Goal: Transaction & Acquisition: Purchase product/service

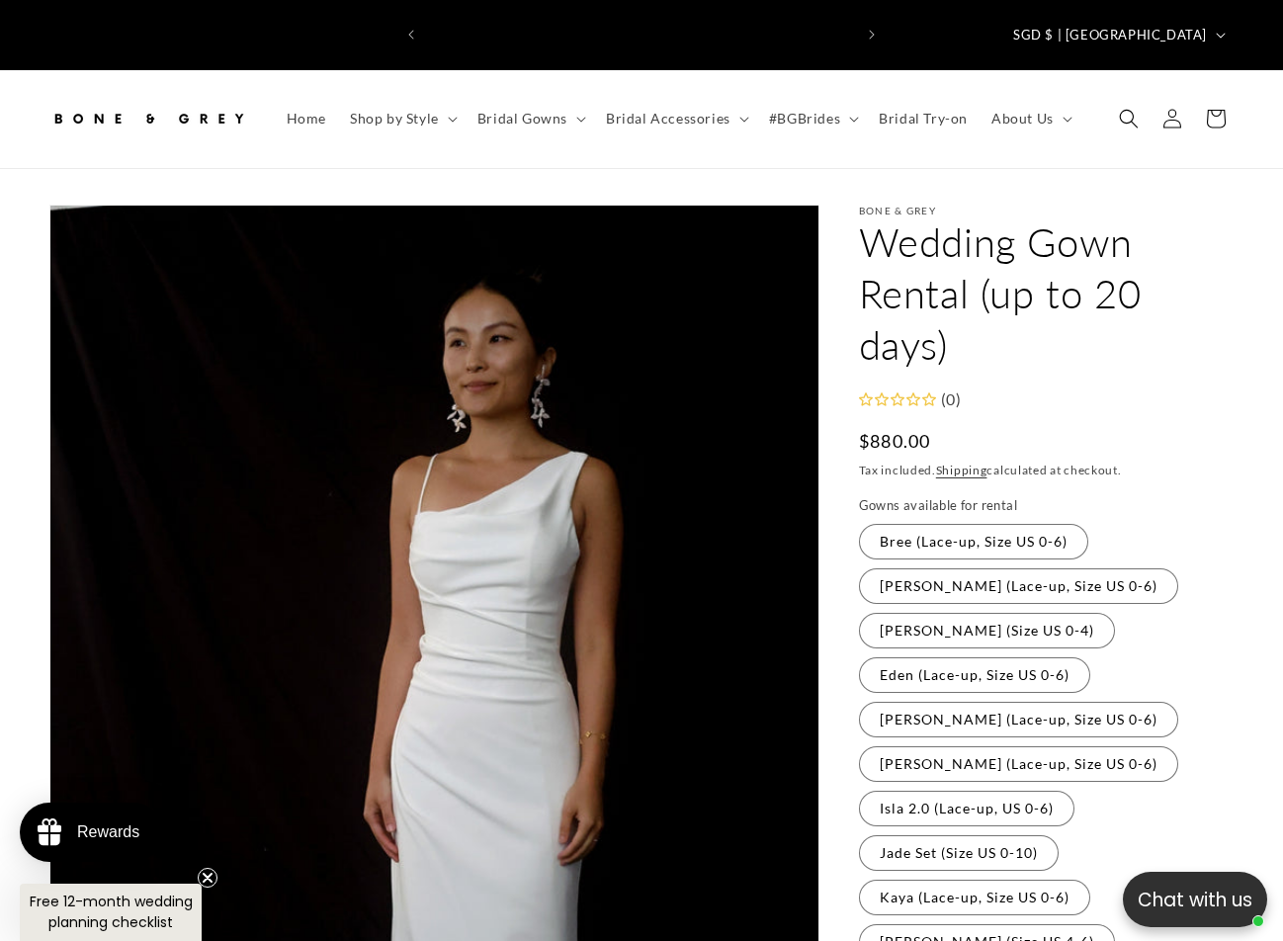
scroll to position [0, 424]
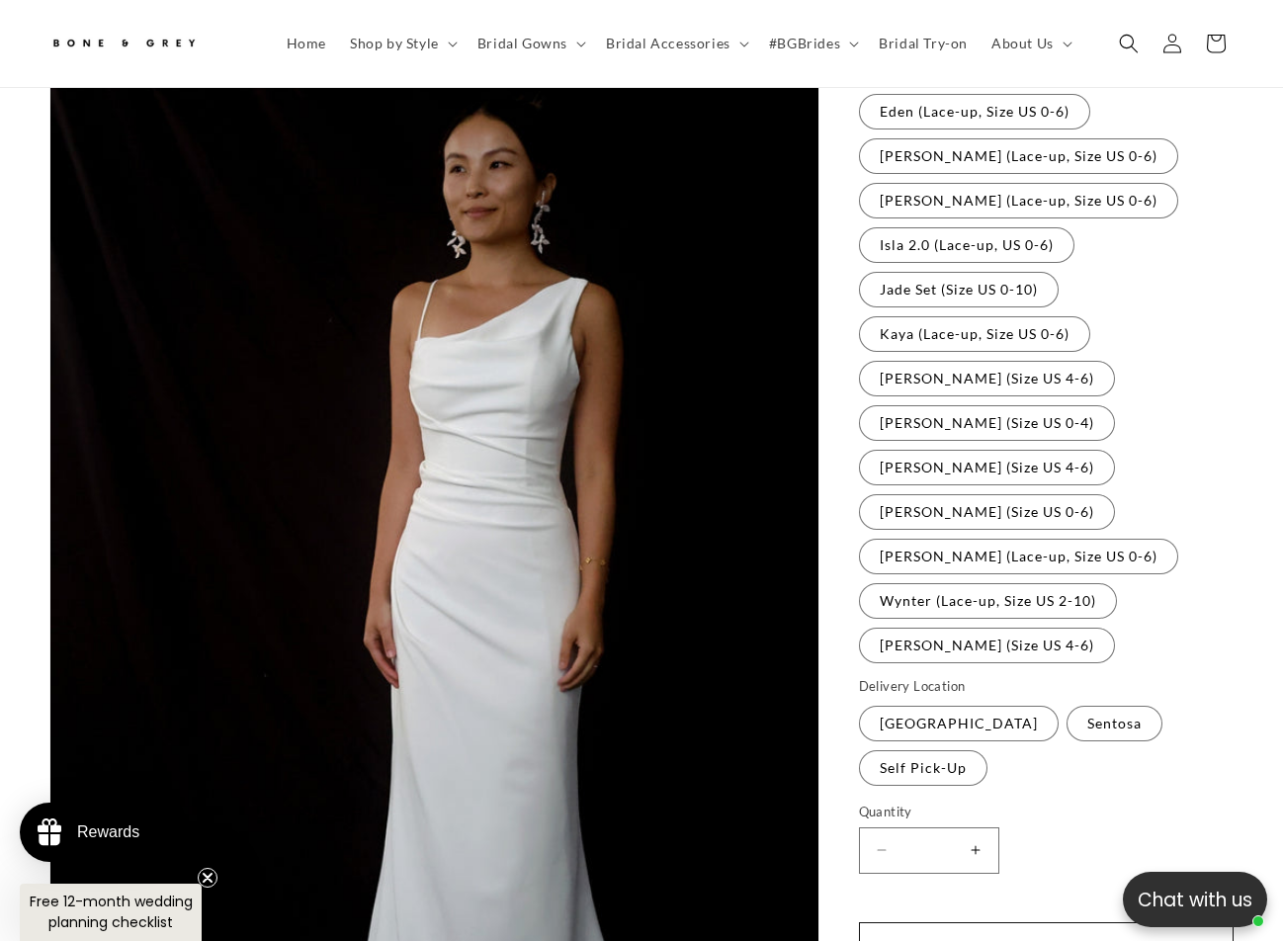
scroll to position [780, 0]
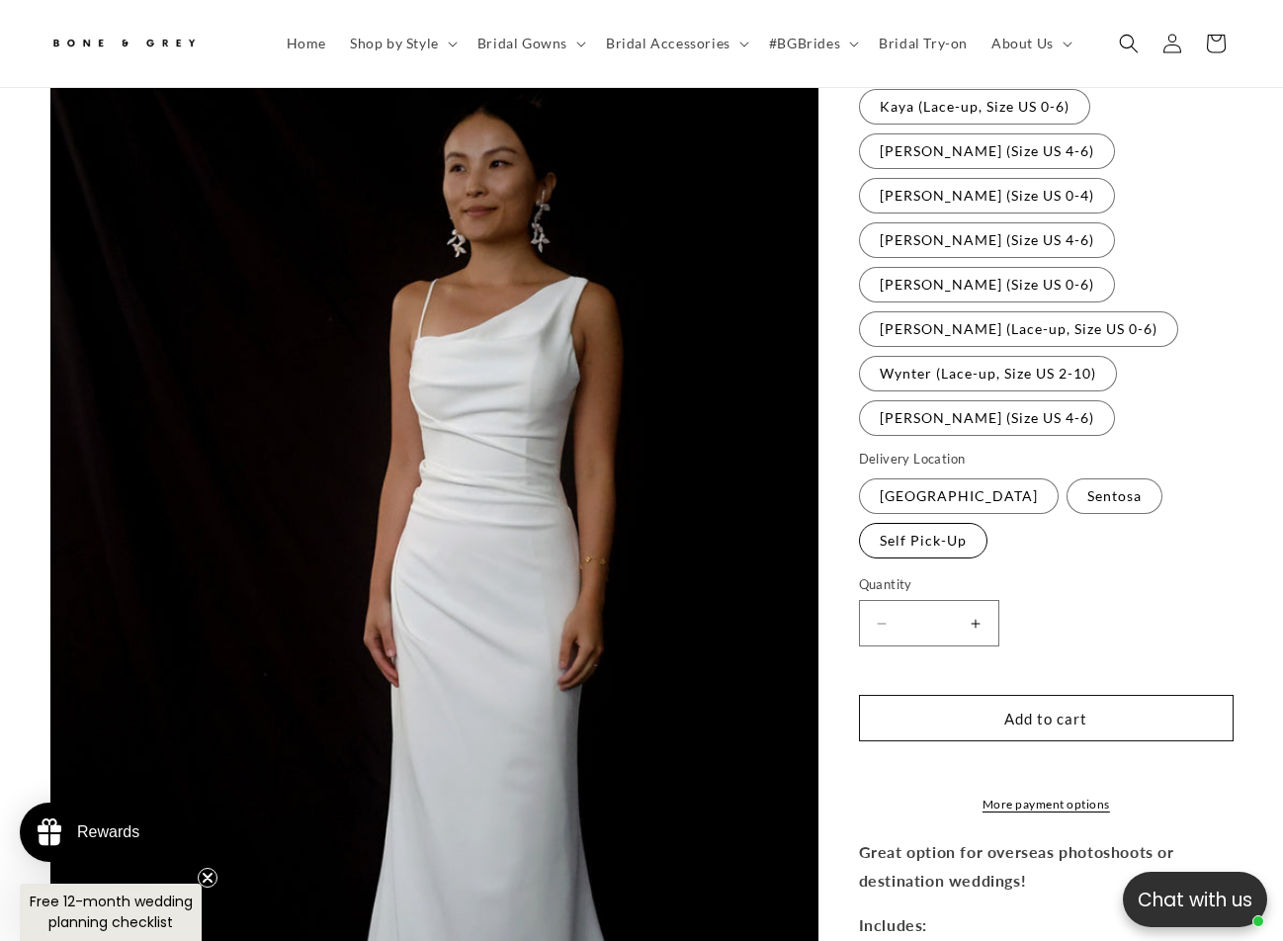
click at [937, 523] on label "Self Pick-Up Variant sold out or unavailable" at bounding box center [923, 541] width 129 height 36
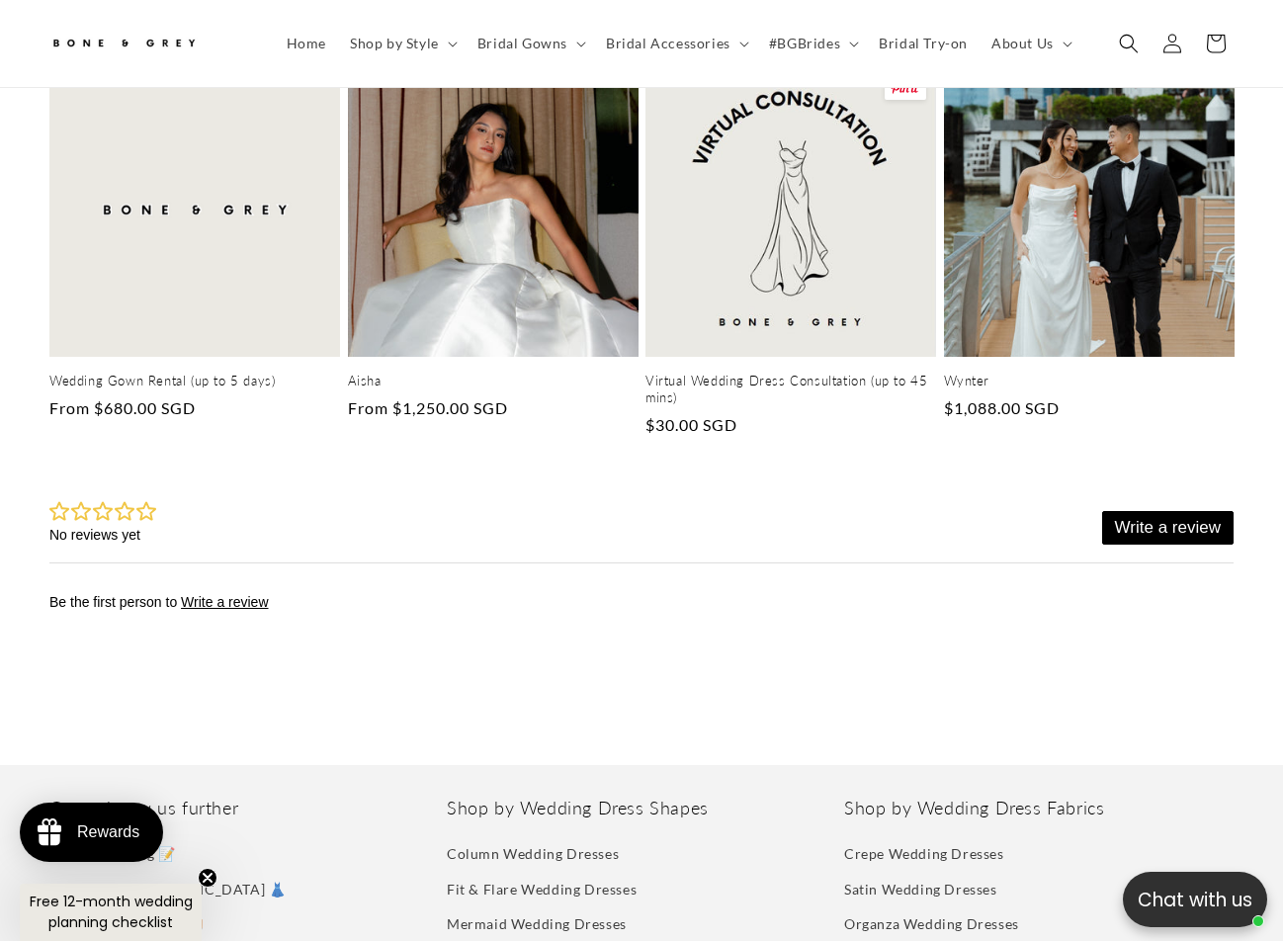
scroll to position [2955, 0]
